Goal: Obtain resource: Obtain resource

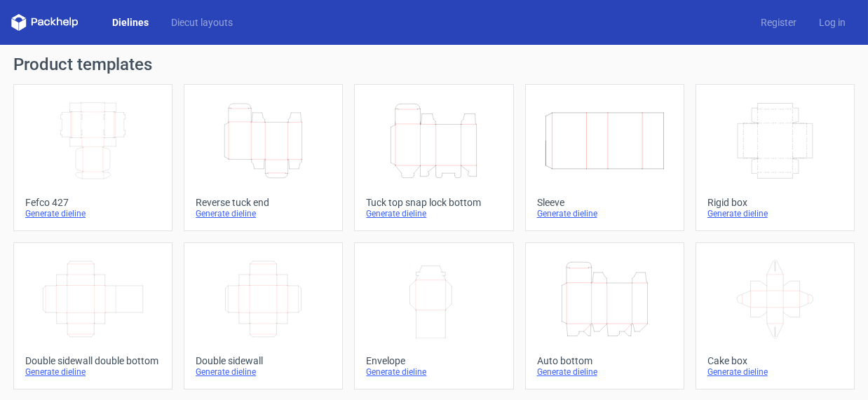
click at [38, 213] on div "Generate dieline" at bounding box center [92, 213] width 135 height 11
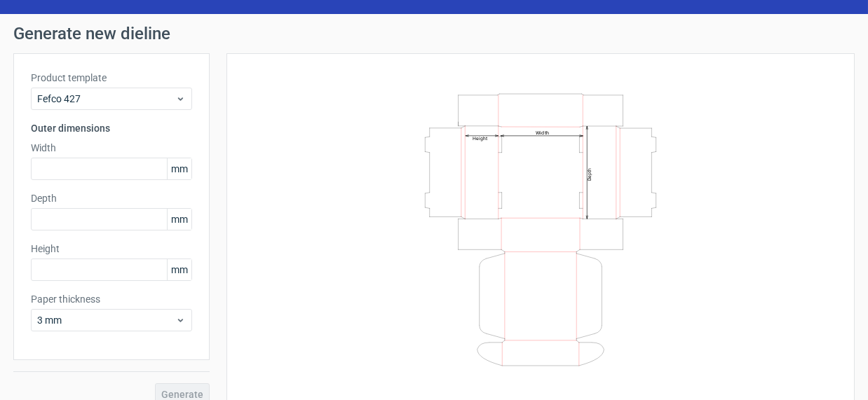
scroll to position [47, 0]
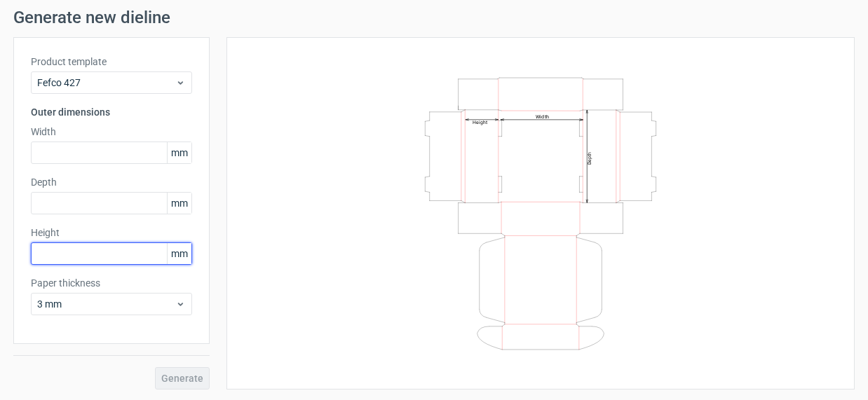
click at [84, 249] on input "text" at bounding box center [111, 254] width 161 height 22
type input "110"
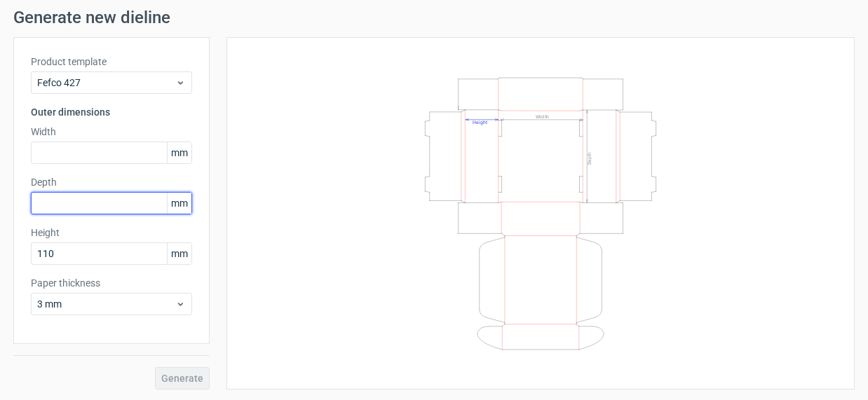
click at [103, 206] on input "text" at bounding box center [111, 203] width 161 height 22
type input "220"
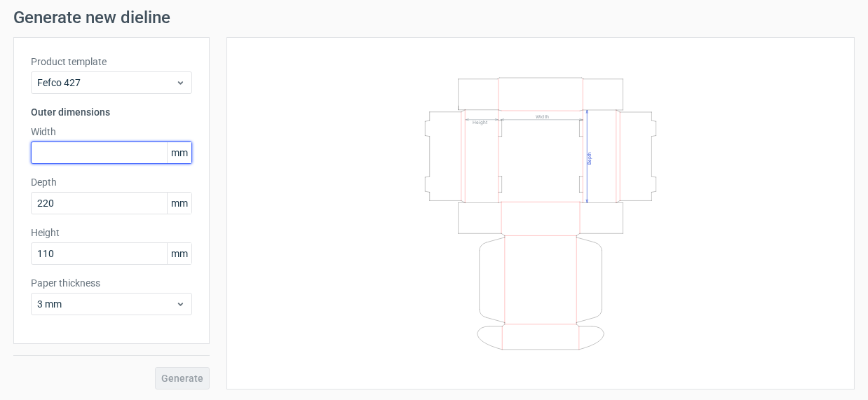
click at [48, 156] on input "text" at bounding box center [111, 153] width 161 height 22
type input "220"
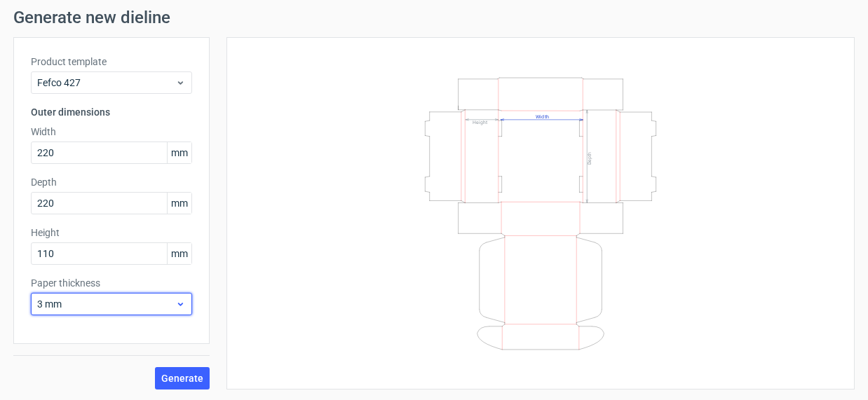
click at [180, 300] on icon at bounding box center [180, 304] width 11 height 11
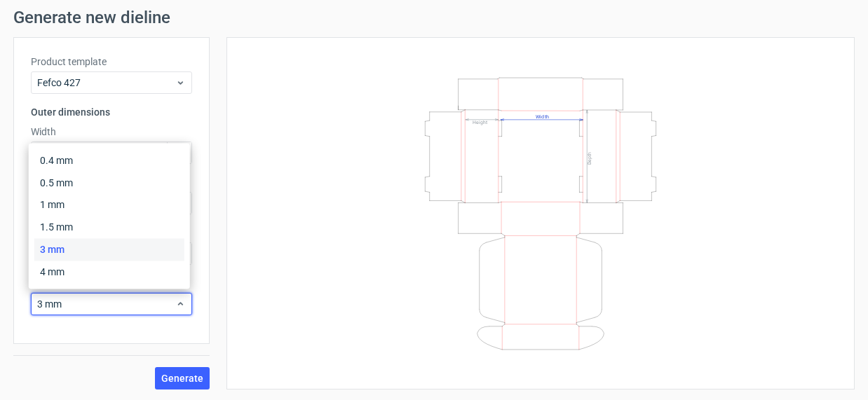
click at [210, 295] on div "Width Depth Height" at bounding box center [532, 213] width 645 height 353
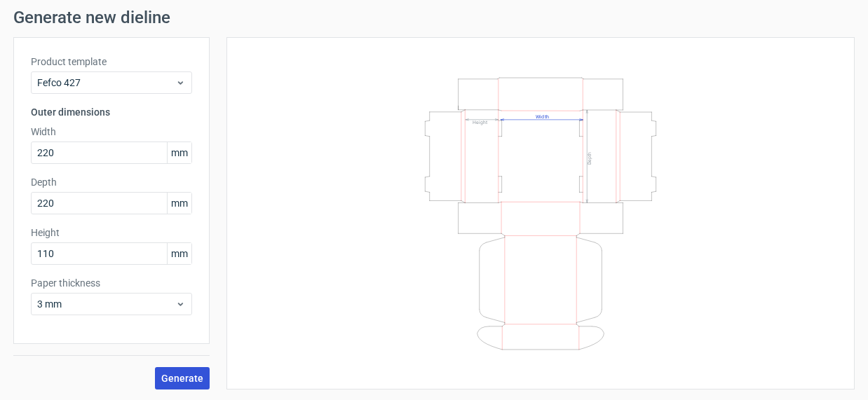
click at [170, 378] on span "Generate" at bounding box center [182, 379] width 42 height 10
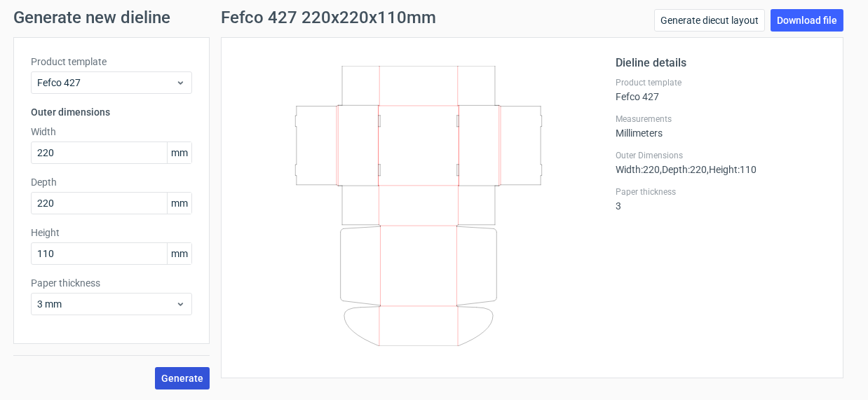
click at [181, 377] on span "Generate" at bounding box center [182, 379] width 42 height 10
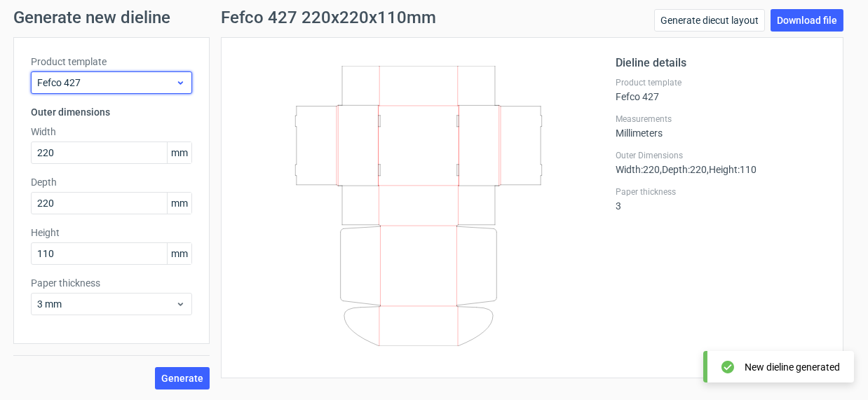
click at [175, 79] on icon at bounding box center [180, 82] width 11 height 11
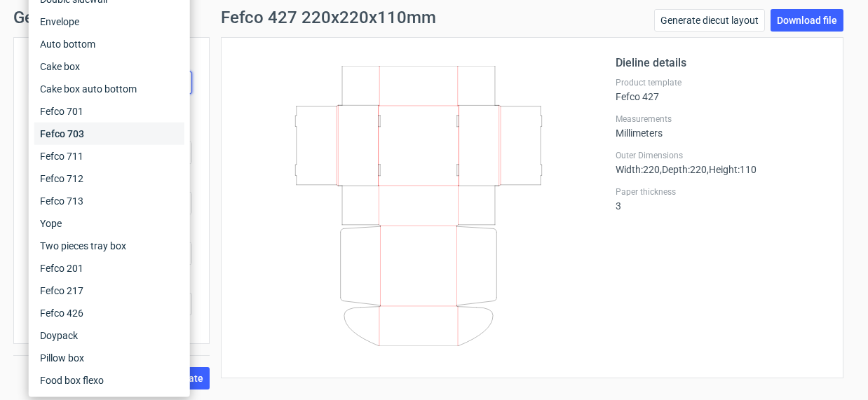
click at [150, 132] on div "Fefco 703" at bounding box center [109, 134] width 150 height 22
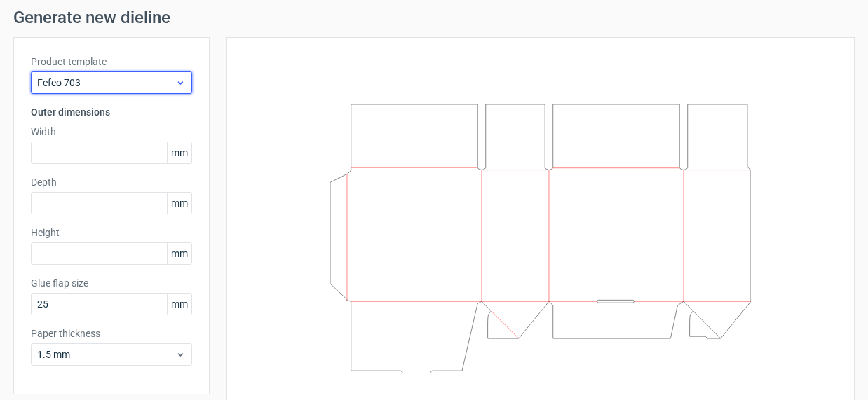
click at [180, 83] on icon at bounding box center [180, 82] width 11 height 11
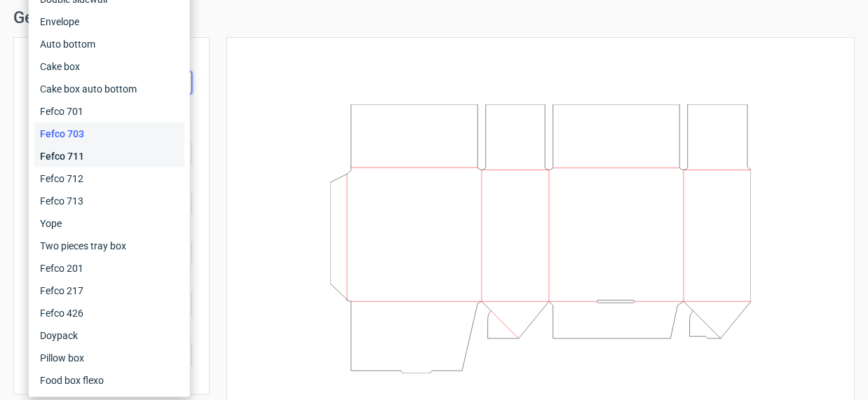
click at [119, 147] on div "Fefco 711" at bounding box center [109, 156] width 150 height 22
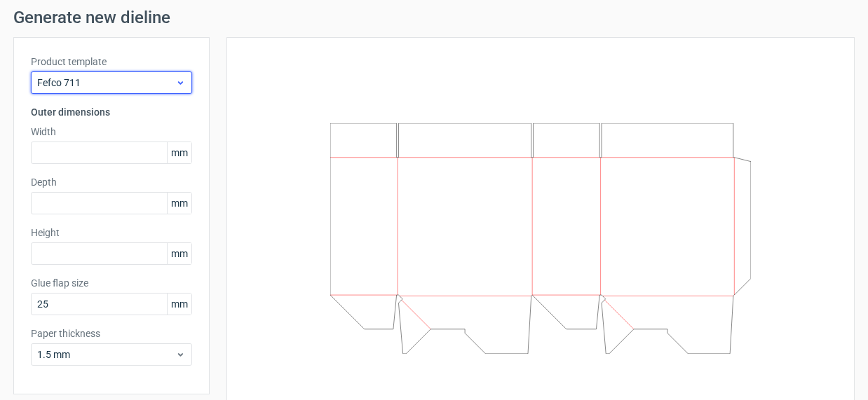
click at [179, 83] on use at bounding box center [180, 83] width 5 height 4
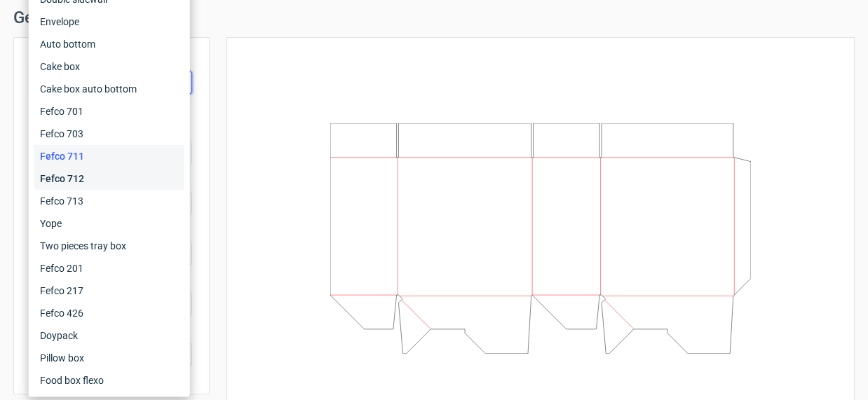
click at [116, 175] on div "Fefco 712" at bounding box center [109, 179] width 150 height 22
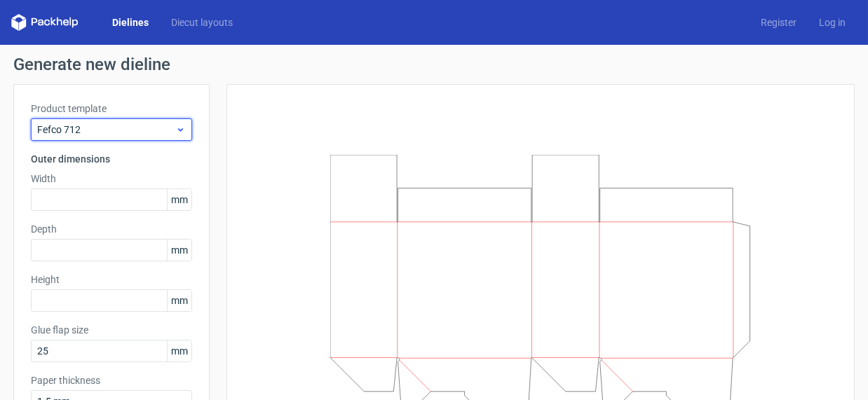
click at [180, 119] on div "Fefco 712" at bounding box center [111, 130] width 161 height 22
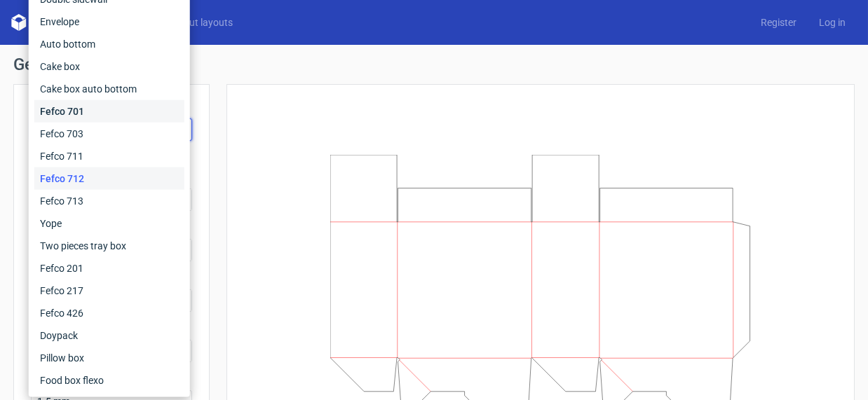
click at [116, 112] on div "Fefco 701" at bounding box center [109, 111] width 150 height 22
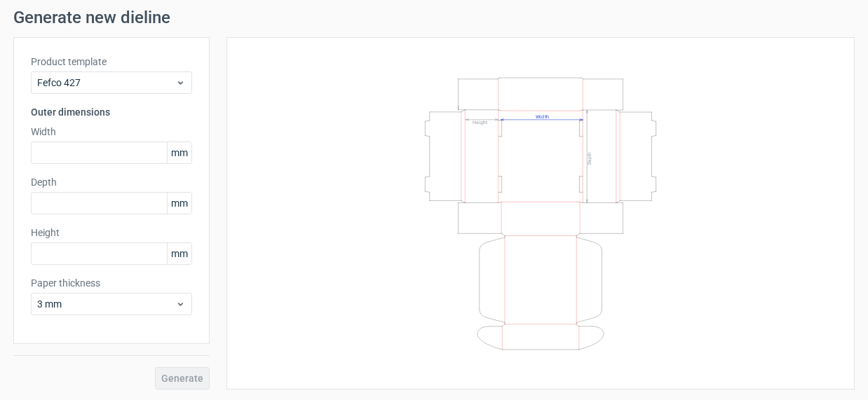
scroll to position [47, 0]
click at [180, 83] on icon at bounding box center [180, 82] width 11 height 11
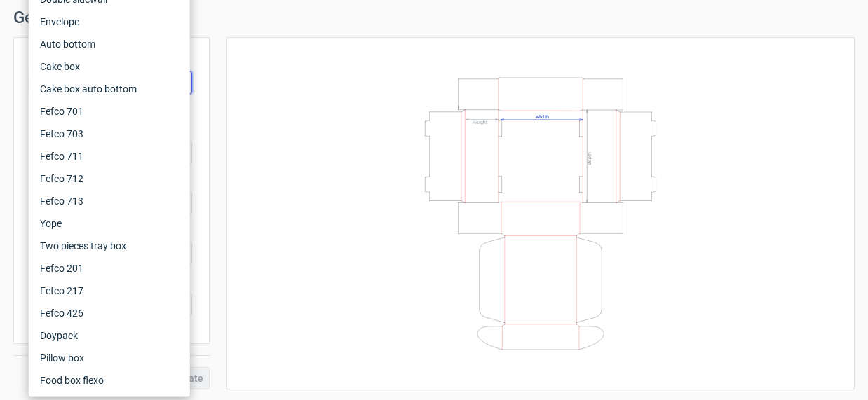
click at [293, 176] on div "Width Depth Height" at bounding box center [540, 214] width 593 height 318
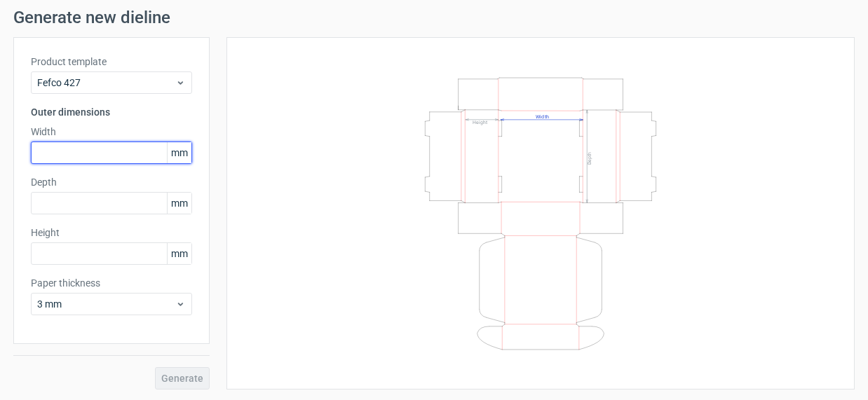
click at [56, 147] on input "text" at bounding box center [111, 153] width 161 height 22
type input "220"
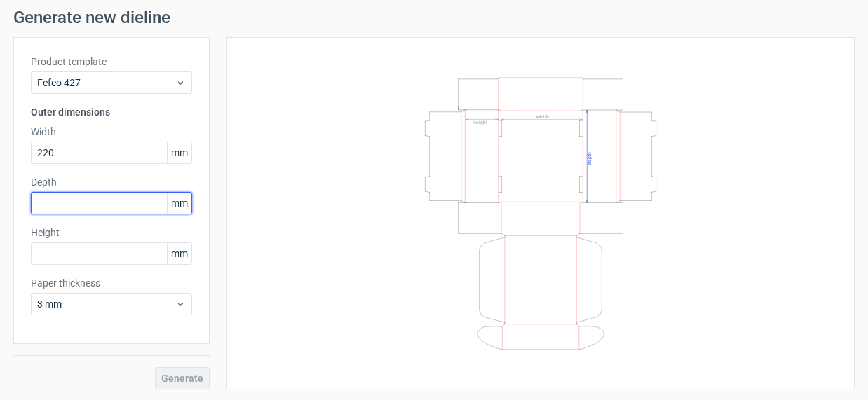
click at [67, 211] on input "text" at bounding box center [111, 203] width 161 height 22
type input "220"
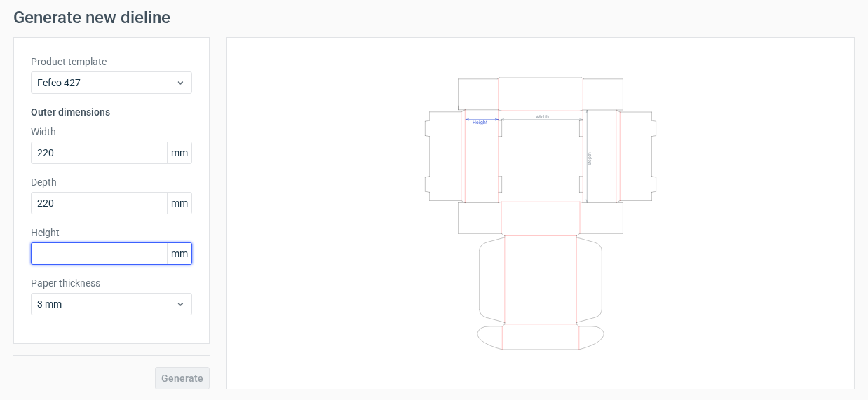
click at [47, 264] on input "text" at bounding box center [111, 254] width 161 height 22
type input "120"
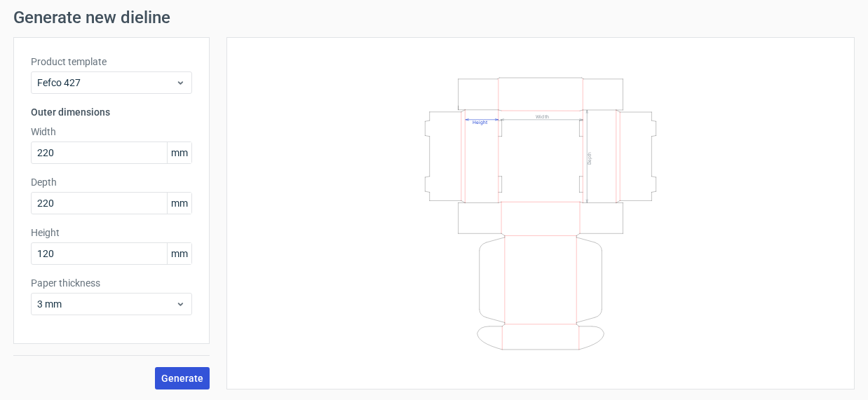
click at [188, 381] on span "Generate" at bounding box center [182, 379] width 42 height 10
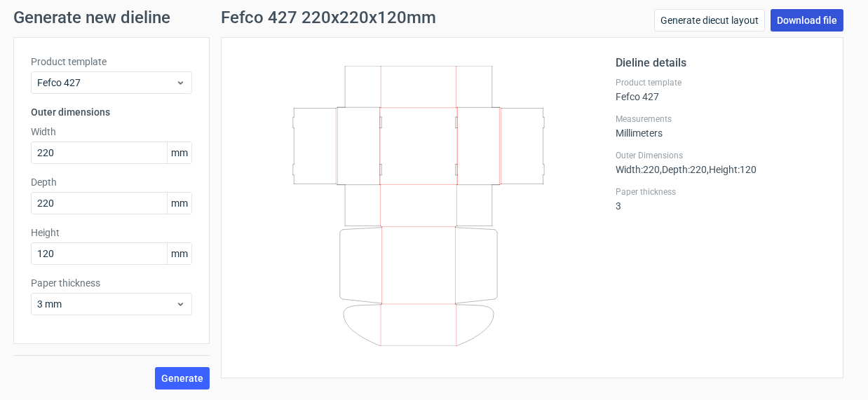
click at [797, 18] on link "Download file" at bounding box center [807, 20] width 73 height 22
click at [418, 185] on icon at bounding box center [419, 206] width 338 height 281
click at [374, 142] on icon at bounding box center [419, 206] width 338 height 281
click at [176, 377] on span "Generate" at bounding box center [182, 379] width 42 height 10
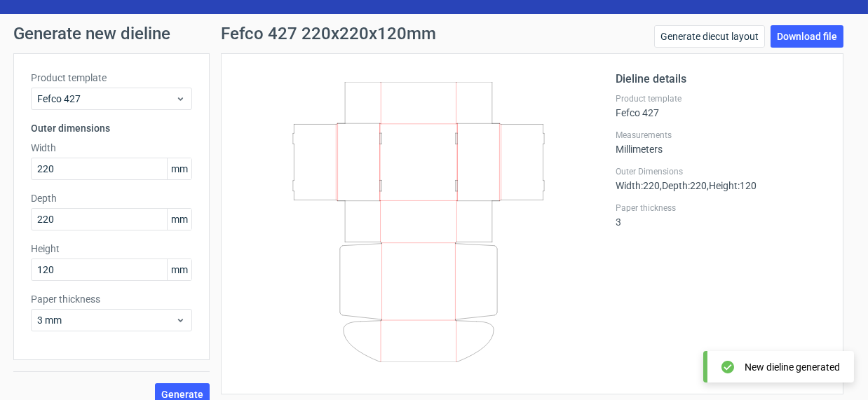
scroll to position [47, 0]
